Goal: Navigation & Orientation: Find specific page/section

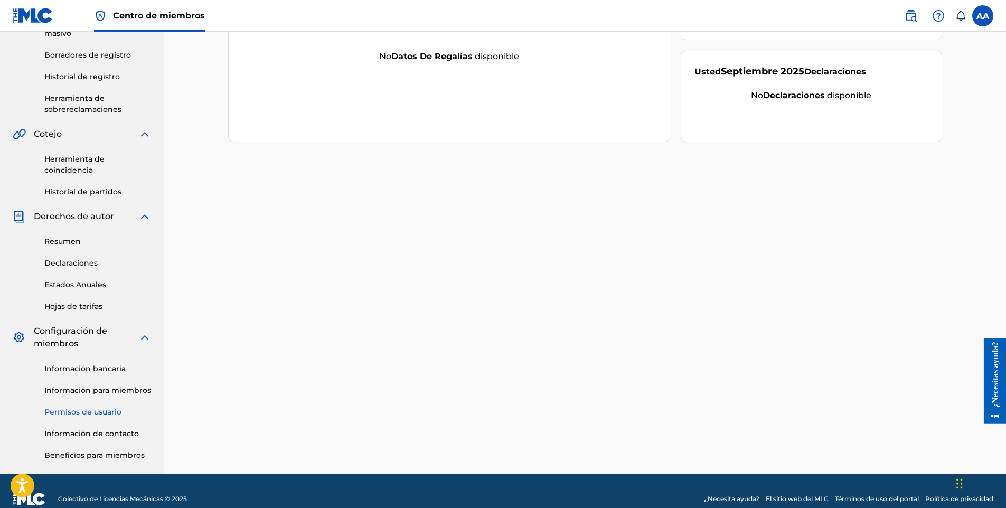
drag, startPoint x: 131, startPoint y: 404, endPoint x: 135, endPoint y: 413, distance: 9.9
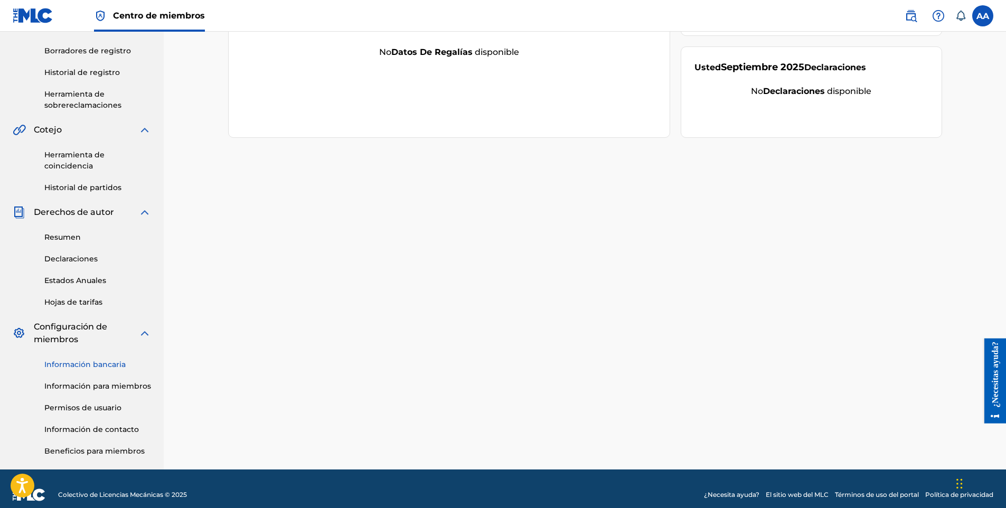
click at [131, 366] on link "Información bancaria" at bounding box center [97, 364] width 107 height 11
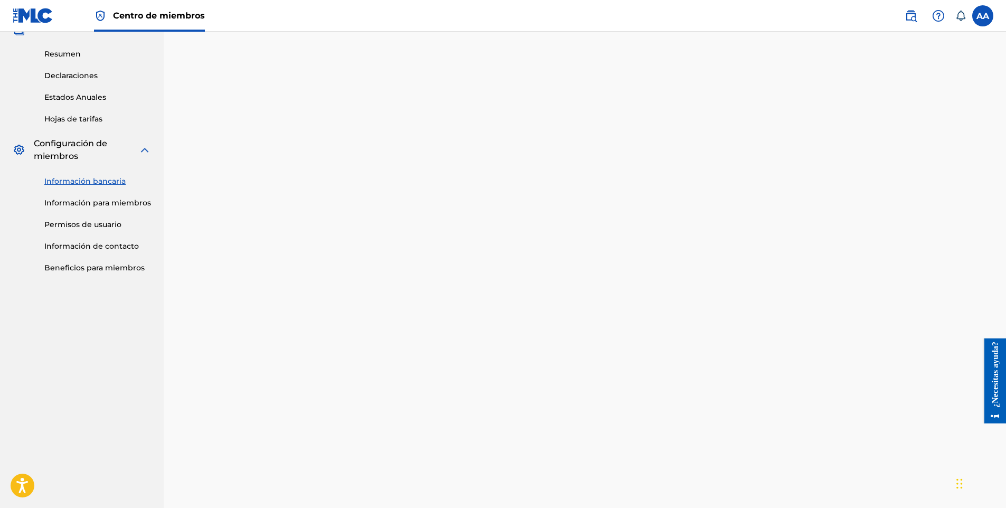
scroll to position [483, 0]
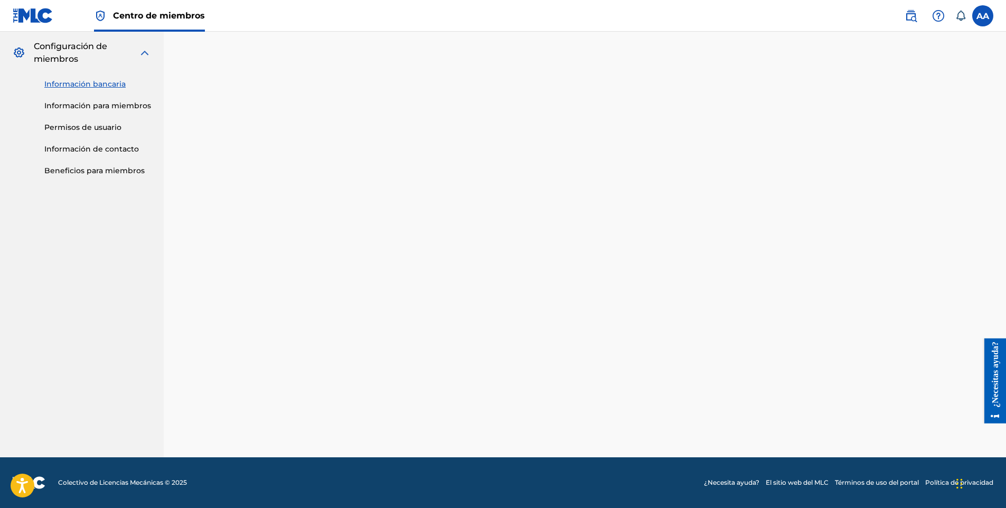
drag, startPoint x: 593, startPoint y: 249, endPoint x: 596, endPoint y: 287, distance: 37.7
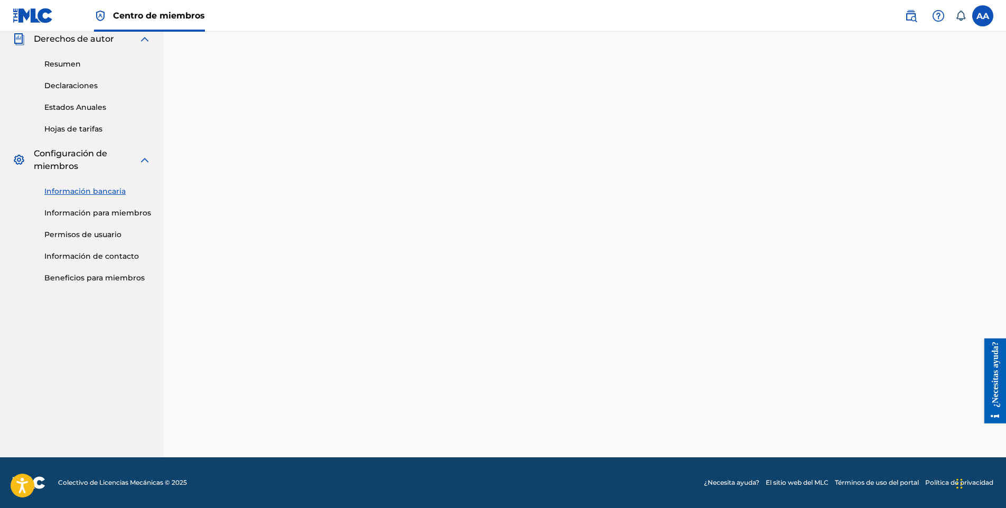
scroll to position [215, 0]
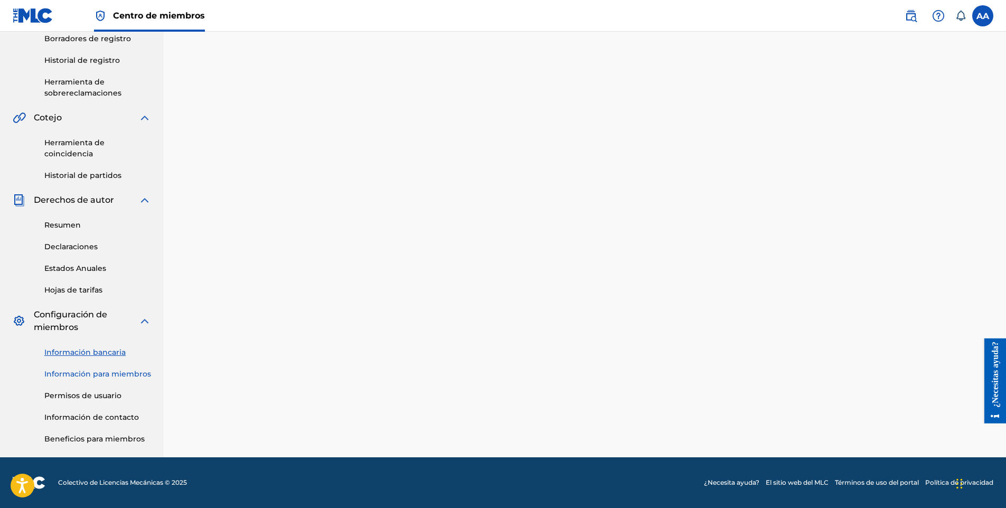
click at [105, 379] on link "Información para miembros" at bounding box center [97, 374] width 107 height 11
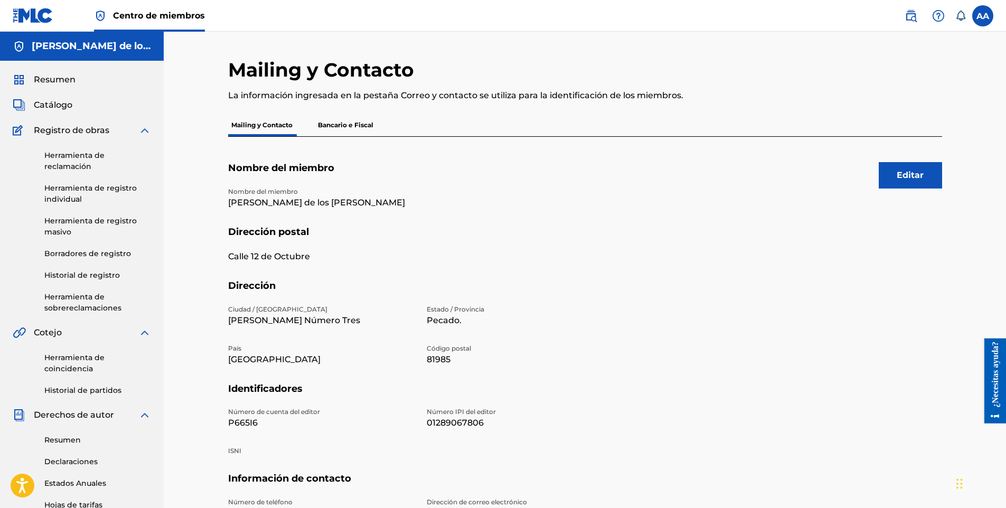
click at [97, 182] on div "Herramienta de reclamación Herramienta de registro individual Herramienta de re…" at bounding box center [82, 225] width 138 height 177
click at [323, 127] on p "Bancario e Fiscal" at bounding box center [346, 125] width 62 height 22
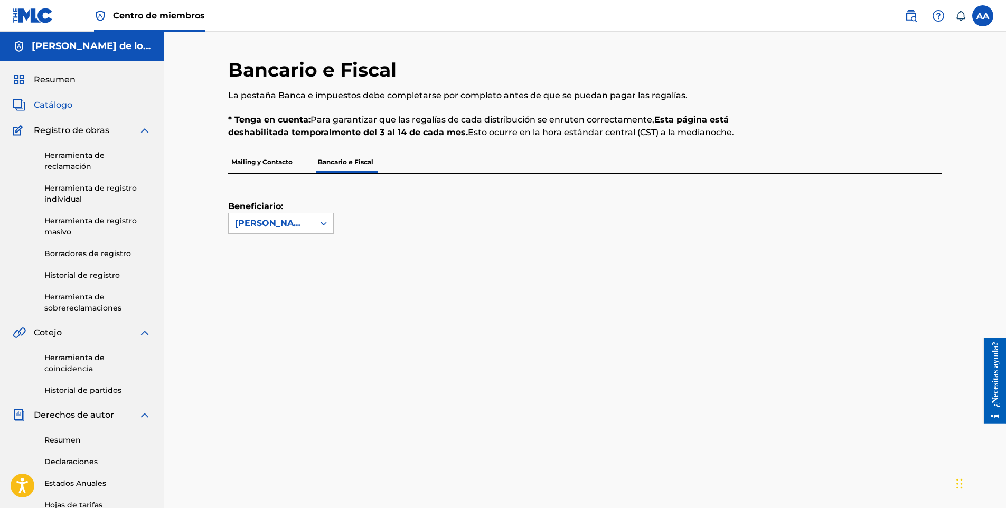
click at [58, 108] on span "Catálogo" at bounding box center [53, 105] width 39 height 13
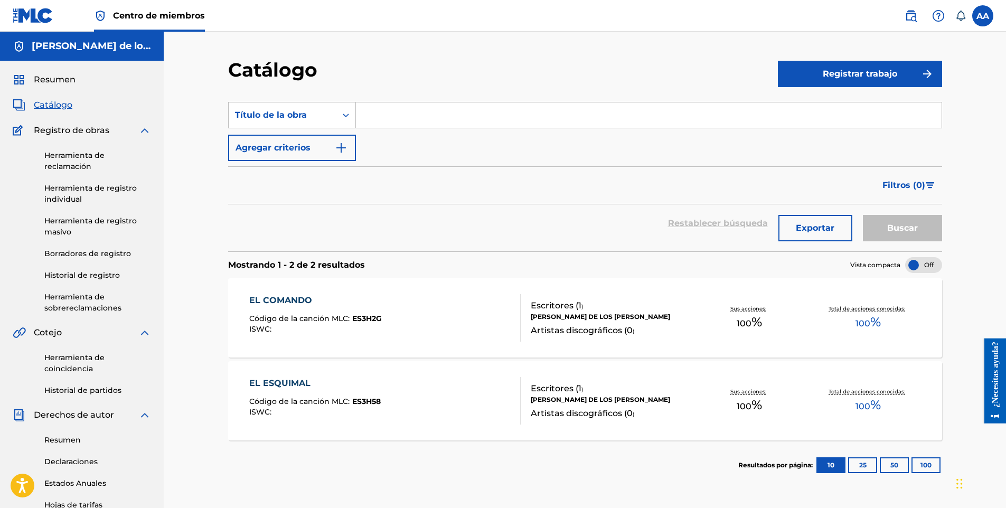
click at [913, 262] on div at bounding box center [923, 265] width 37 height 16
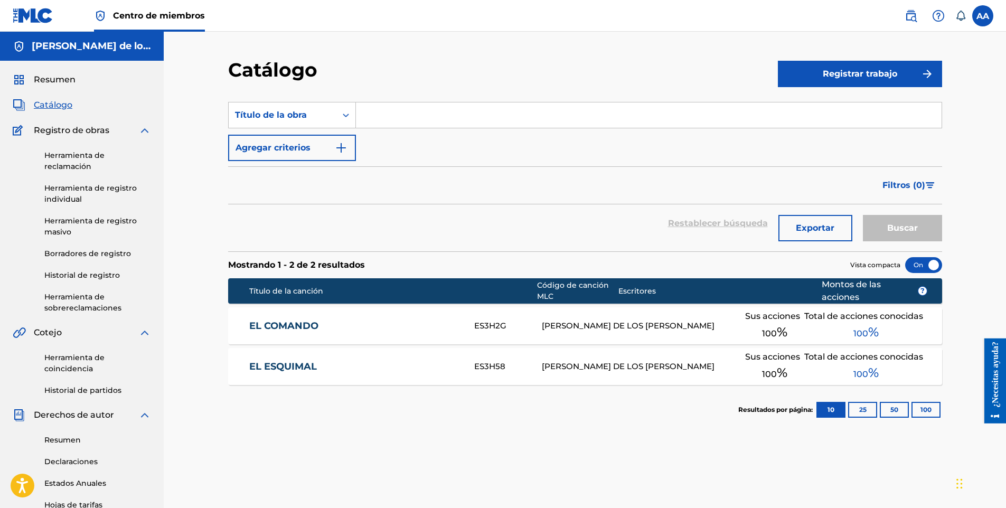
drag, startPoint x: 103, startPoint y: 416, endPoint x: 139, endPoint y: 173, distance: 245.6
click at [116, 133] on div "Registro de obras" at bounding box center [82, 130] width 138 height 13
click at [115, 130] on div "Registro de obras" at bounding box center [82, 130] width 138 height 13
click at [63, 80] on span "Resumen" at bounding box center [55, 79] width 42 height 13
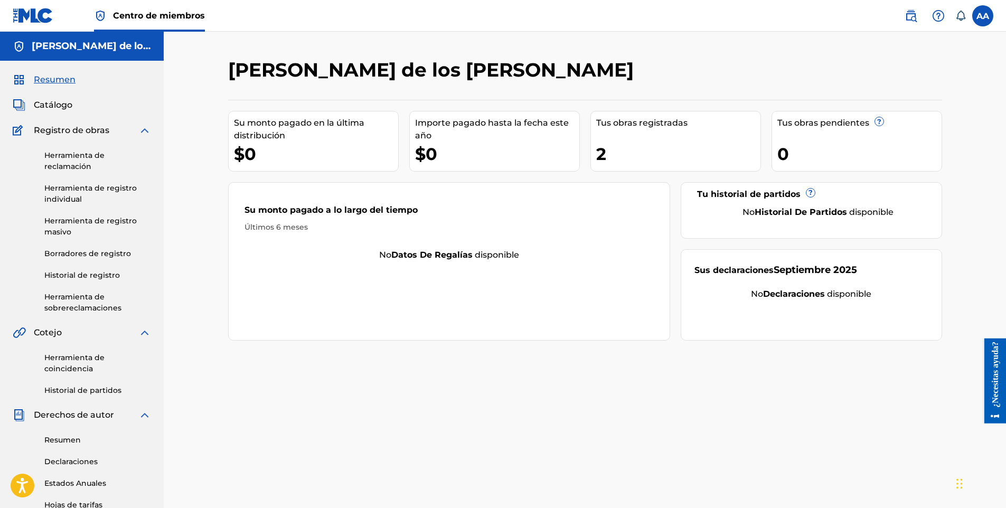
click at [393, 271] on div "[PERSON_NAME] pagado a lo largo del tiempo Últimos 6 meses No Datos de regalías…" at bounding box center [449, 261] width 443 height 158
click at [411, 250] on strong "Datos de regalías" at bounding box center [431, 255] width 81 height 10
click at [441, 163] on div "$0" at bounding box center [497, 154] width 164 height 24
